Goal: Task Accomplishment & Management: Use online tool/utility

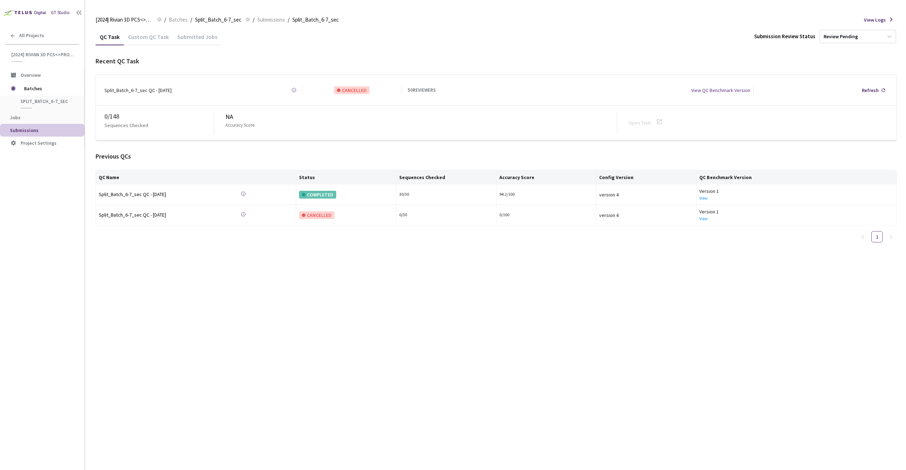
click at [144, 37] on div "Custom QC Task" at bounding box center [148, 39] width 49 height 12
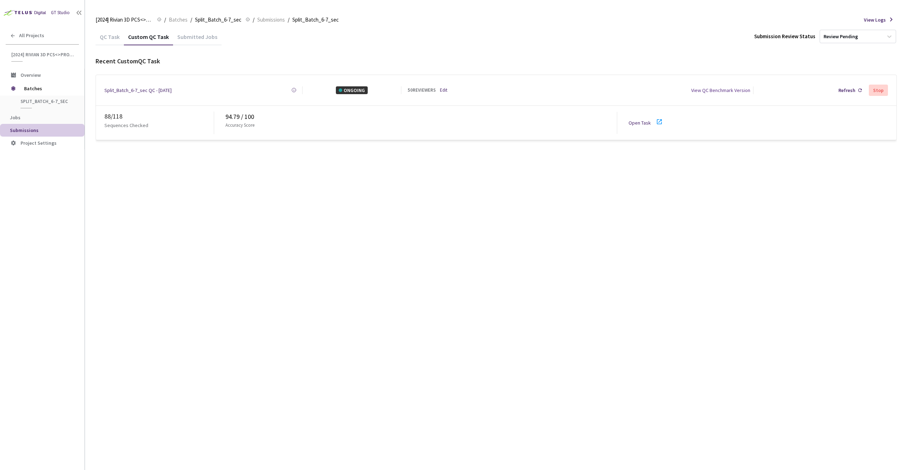
click at [637, 121] on link "Open Task" at bounding box center [639, 123] width 22 height 6
